Goal: Information Seeking & Learning: Learn about a topic

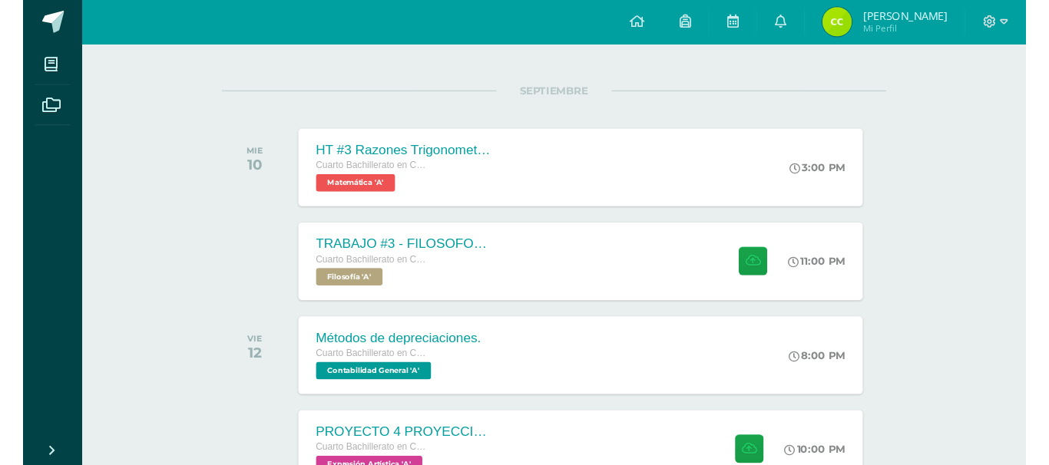
scroll to position [276, 0]
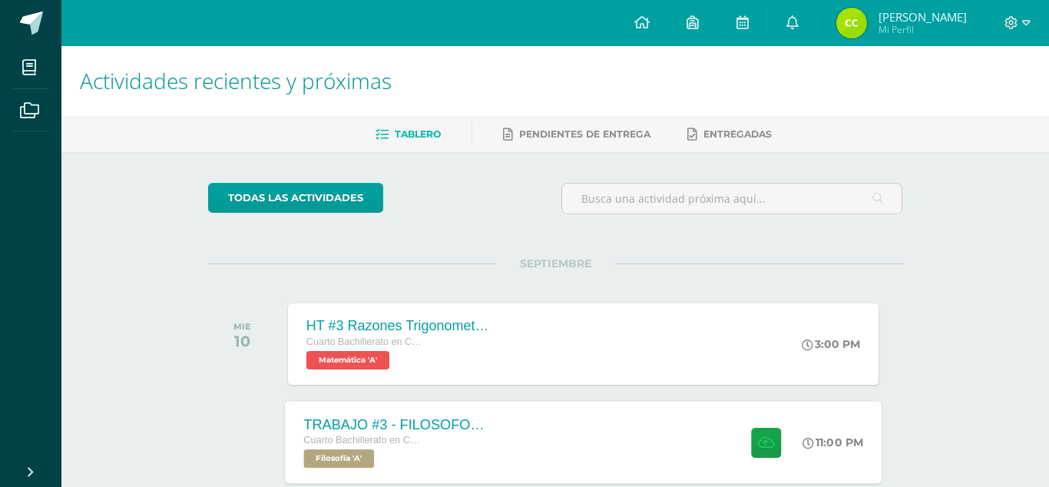
click at [609, 436] on div "TRABAJO #3 - FILOSOFOS [DEMOGRAPHIC_DATA] Cuarto Bachillerato en CCLL con Orien…" at bounding box center [583, 442] width 597 height 82
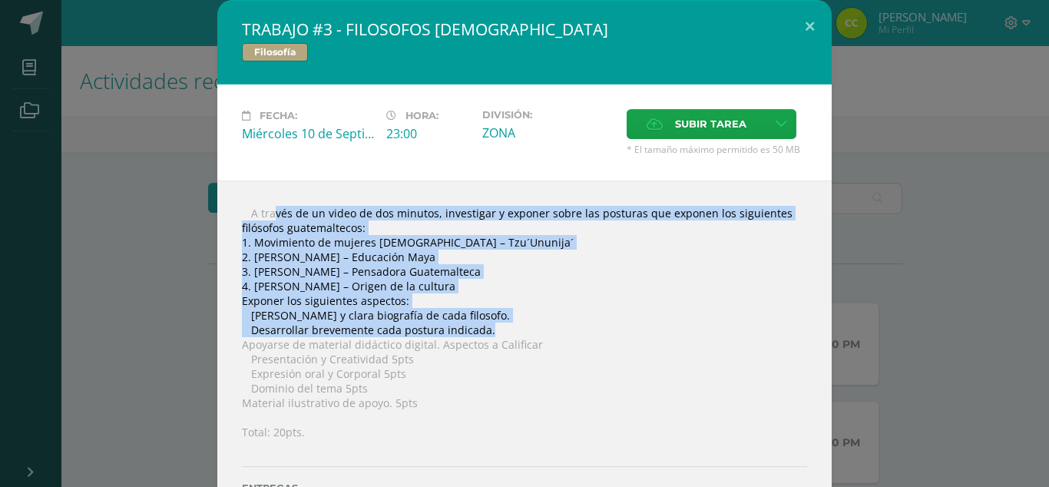
drag, startPoint x: 490, startPoint y: 329, endPoint x: 254, endPoint y: 213, distance: 262.7
click at [254, 213] on div " A través de un video de dos minutos, investigar y exponer sobre las posturas …" at bounding box center [524, 367] width 614 height 374
copy div "A través de un video de dos minutos, investigar y exponer sobre las posturas qu…"
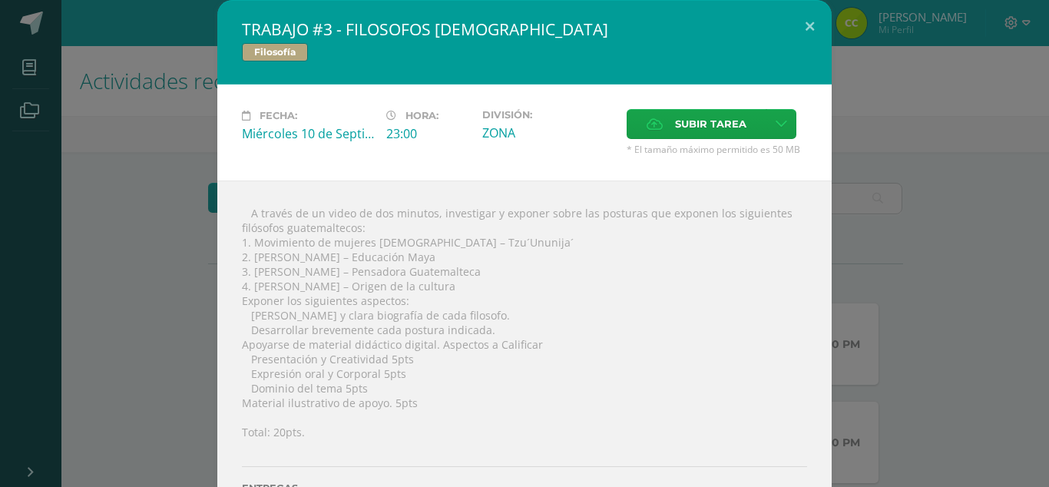
click at [147, 205] on div "TRABAJO #3 - FILOSOFOS [DEMOGRAPHIC_DATA] Filosofía Fecha: [DATE] Hora: 23:00 D…" at bounding box center [524, 277] width 1037 height 554
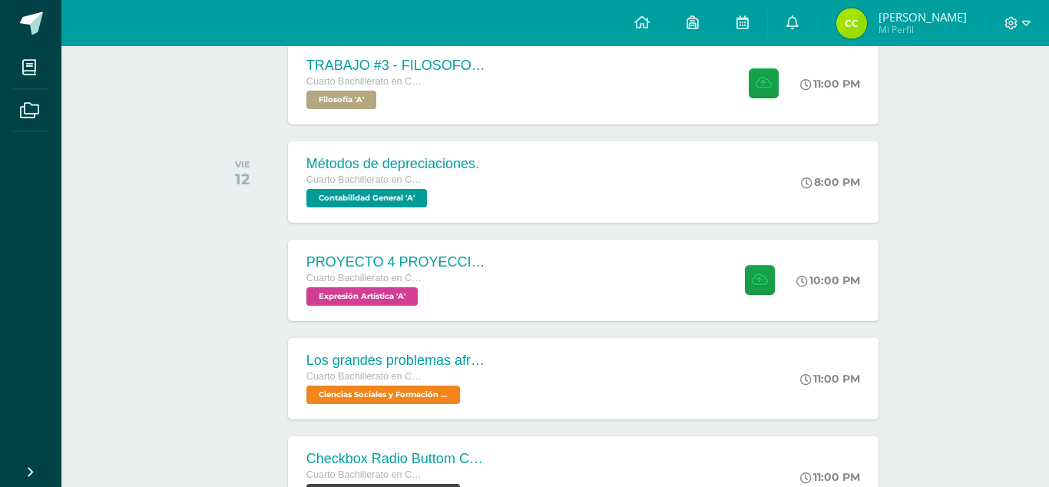
scroll to position [362, 0]
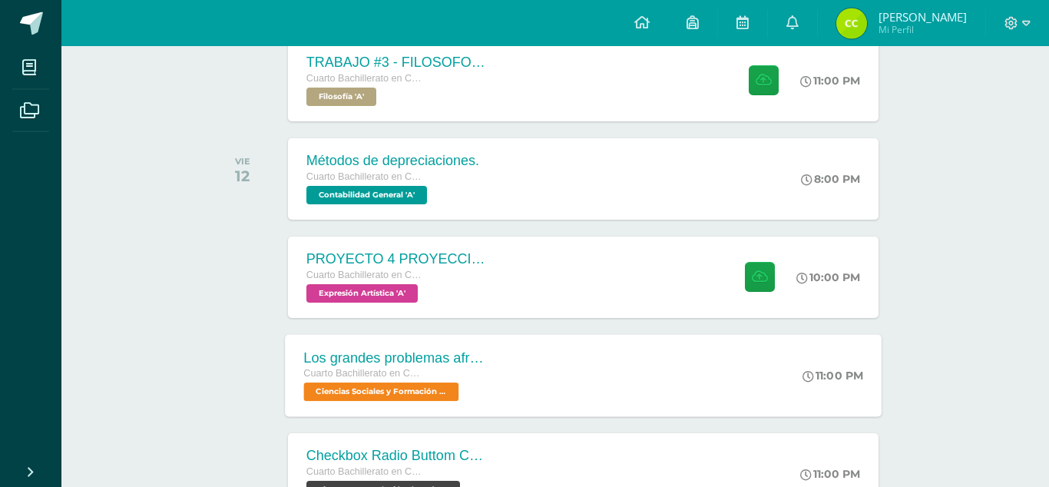
click at [498, 399] on div "Los grandes problemas afrontados Cuarto Bachillerato en CCLL con Orientación en…" at bounding box center [396, 375] width 223 height 82
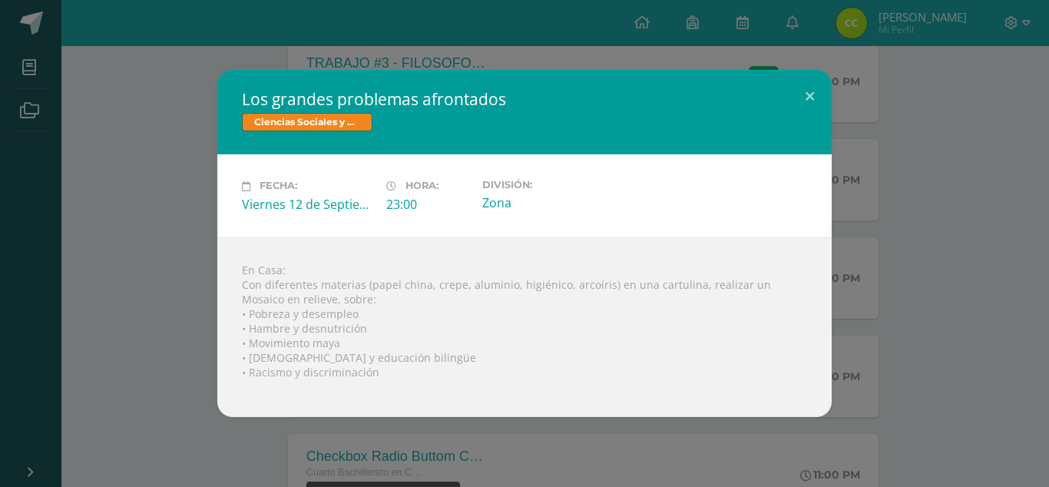
click at [102, 324] on div "Los grandes problemas afrontados Ciencias Sociales y Formación Ciudadana Fecha:…" at bounding box center [524, 243] width 1037 height 346
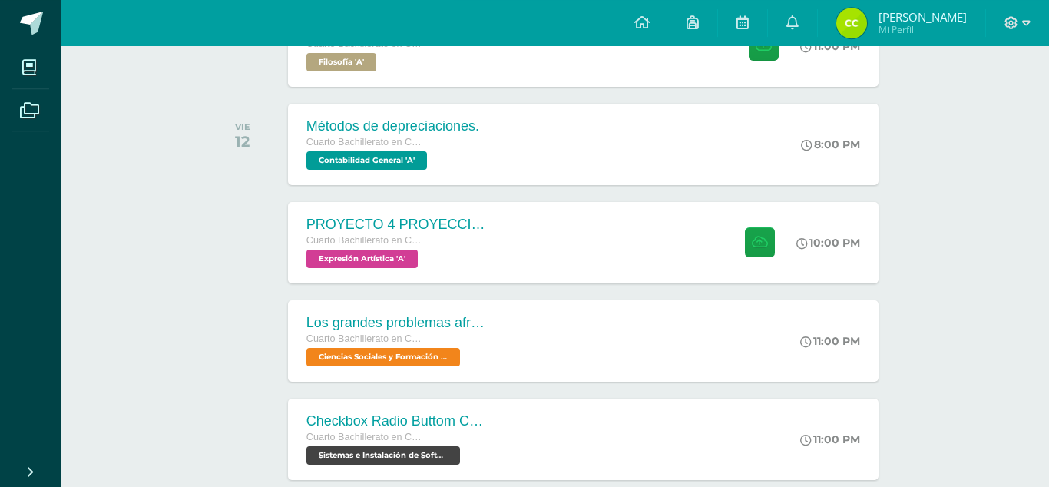
scroll to position [401, 0]
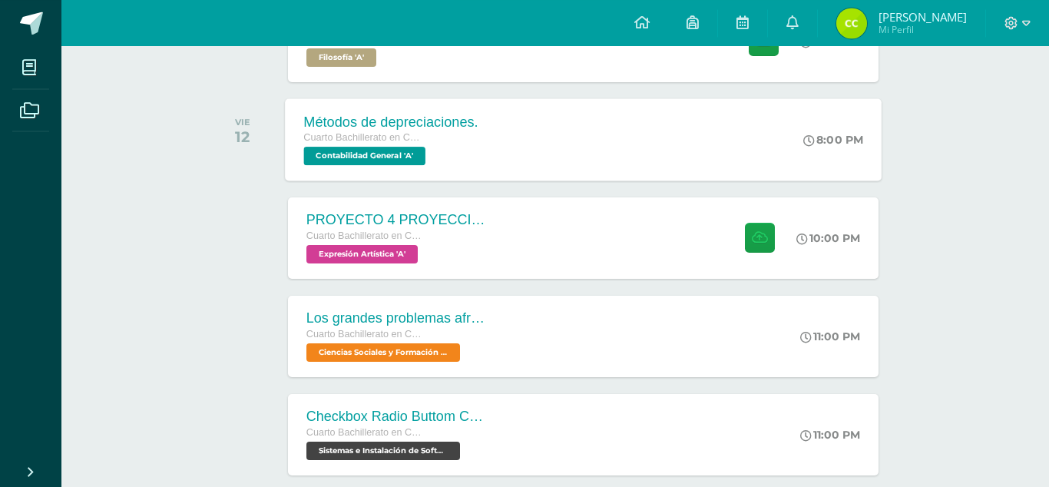
click at [474, 167] on div "Métodos de depreciaciones. Cuarto Bachillerato en CCLL con Orientación en Compu…" at bounding box center [391, 139] width 212 height 82
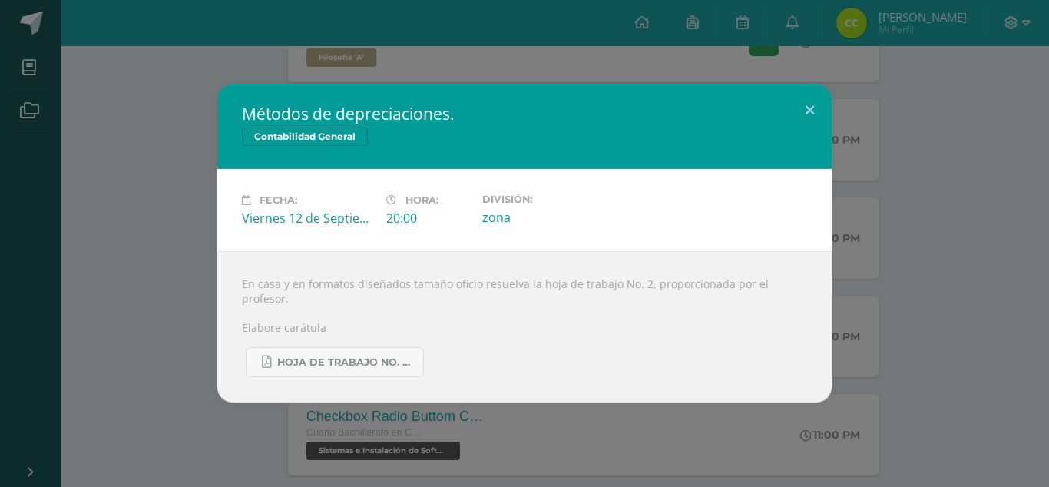
click at [101, 256] on div "Métodos de depreciaciones. Contabilidad General Fecha: [DATE] Hora: 20:00 Divis…" at bounding box center [524, 243] width 1037 height 318
